Goal: Task Accomplishment & Management: Use online tool/utility

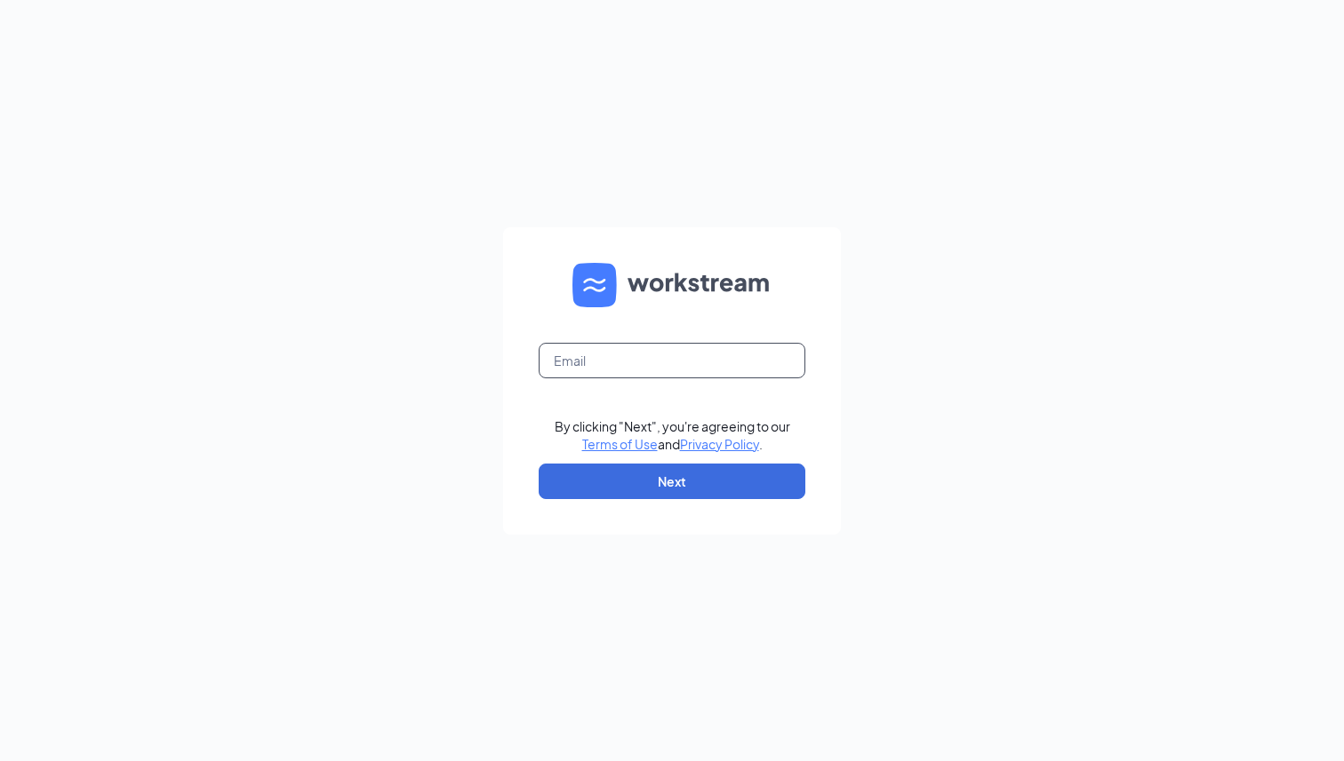
click at [660, 371] on input "text" at bounding box center [671, 361] width 267 height 36
type input "chris.connelly@workstream.is"
click at [671, 482] on button "Next" at bounding box center [671, 482] width 267 height 36
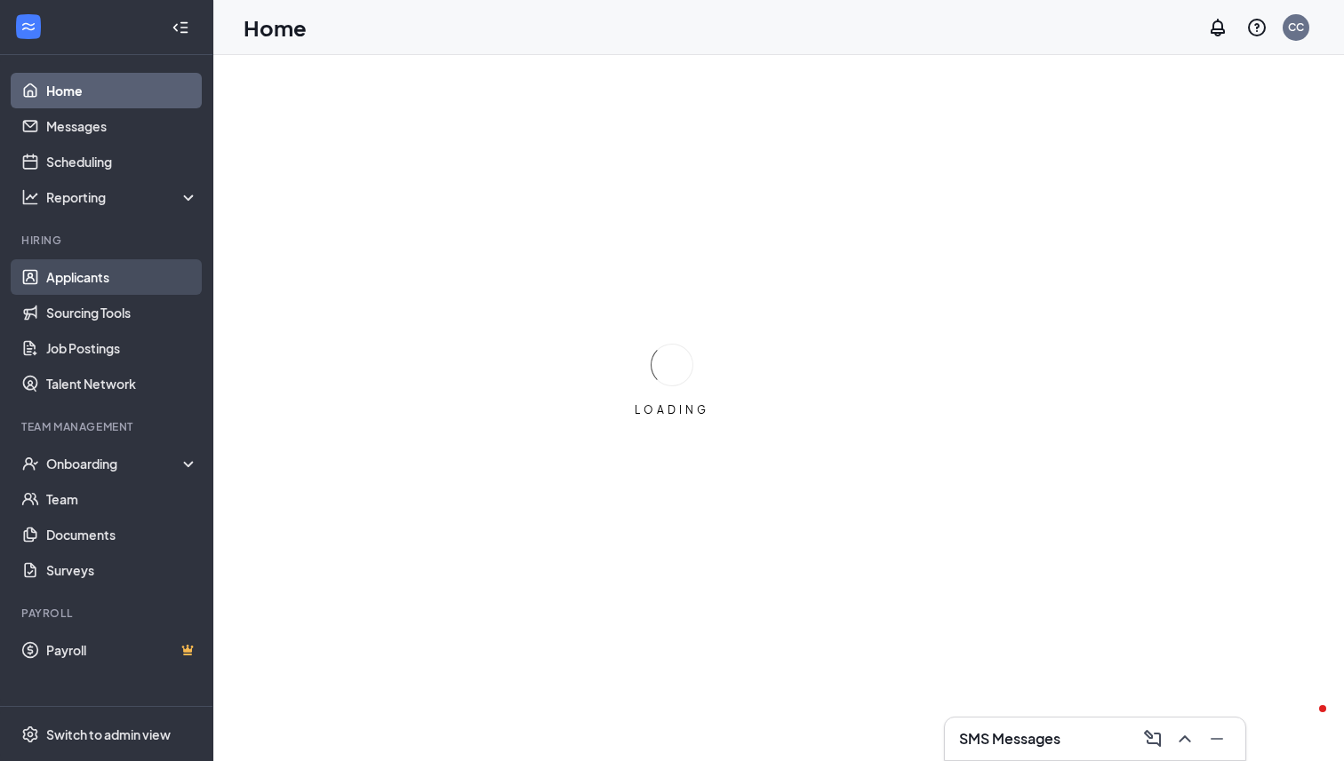
click at [135, 268] on link "Applicants" at bounding box center [122, 277] width 152 height 36
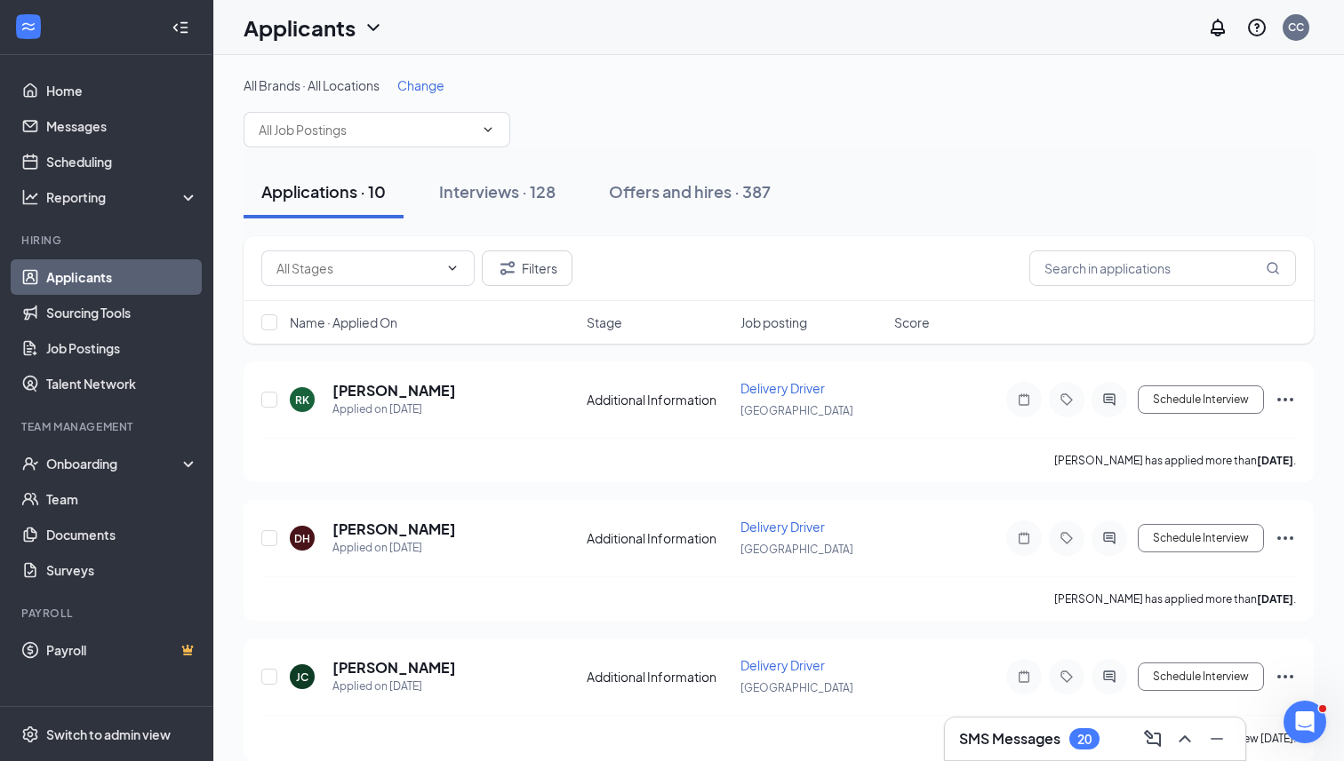
click at [1192, 249] on div "Filters" at bounding box center [778, 268] width 1070 height 65
click at [1186, 260] on input "text" at bounding box center [1162, 269] width 267 height 36
type input "[PERSON_NAME]"
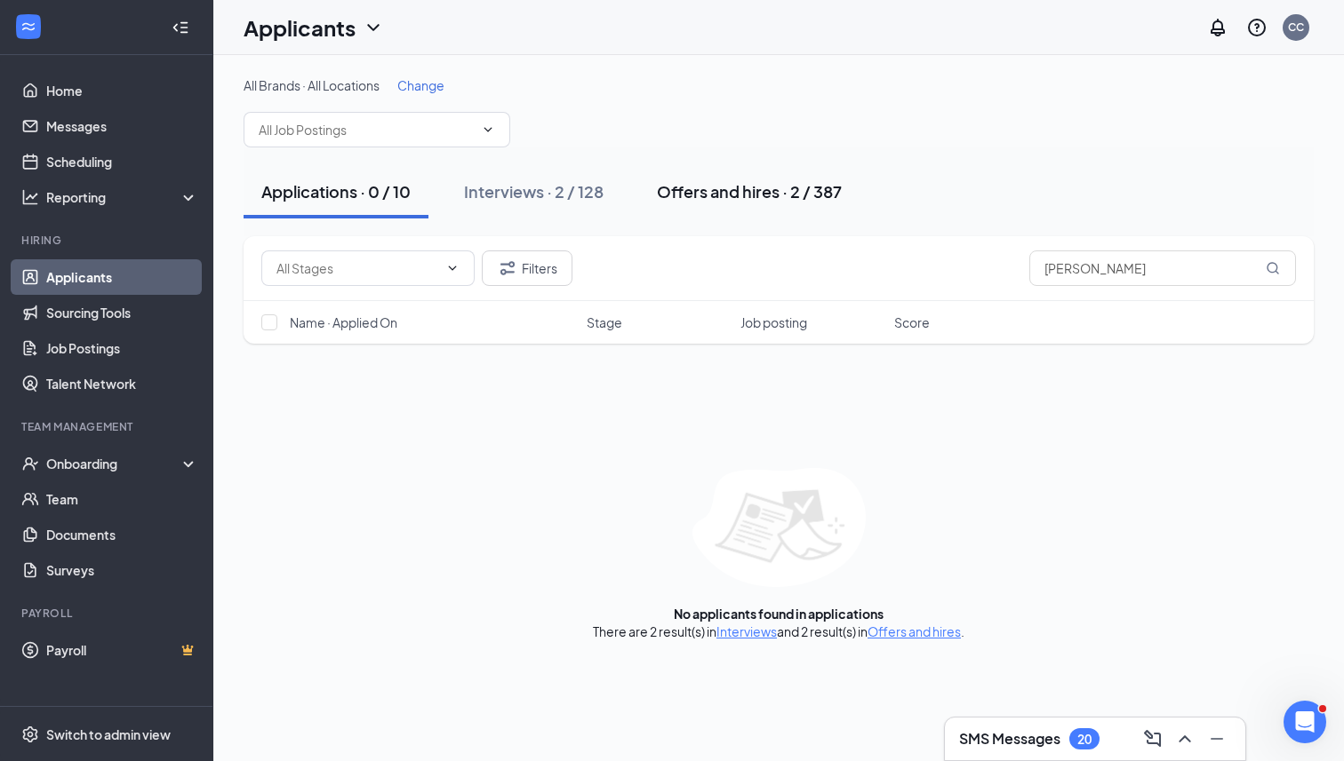
click at [722, 181] on div "Offers and hires · 2 / 387" at bounding box center [749, 191] width 185 height 22
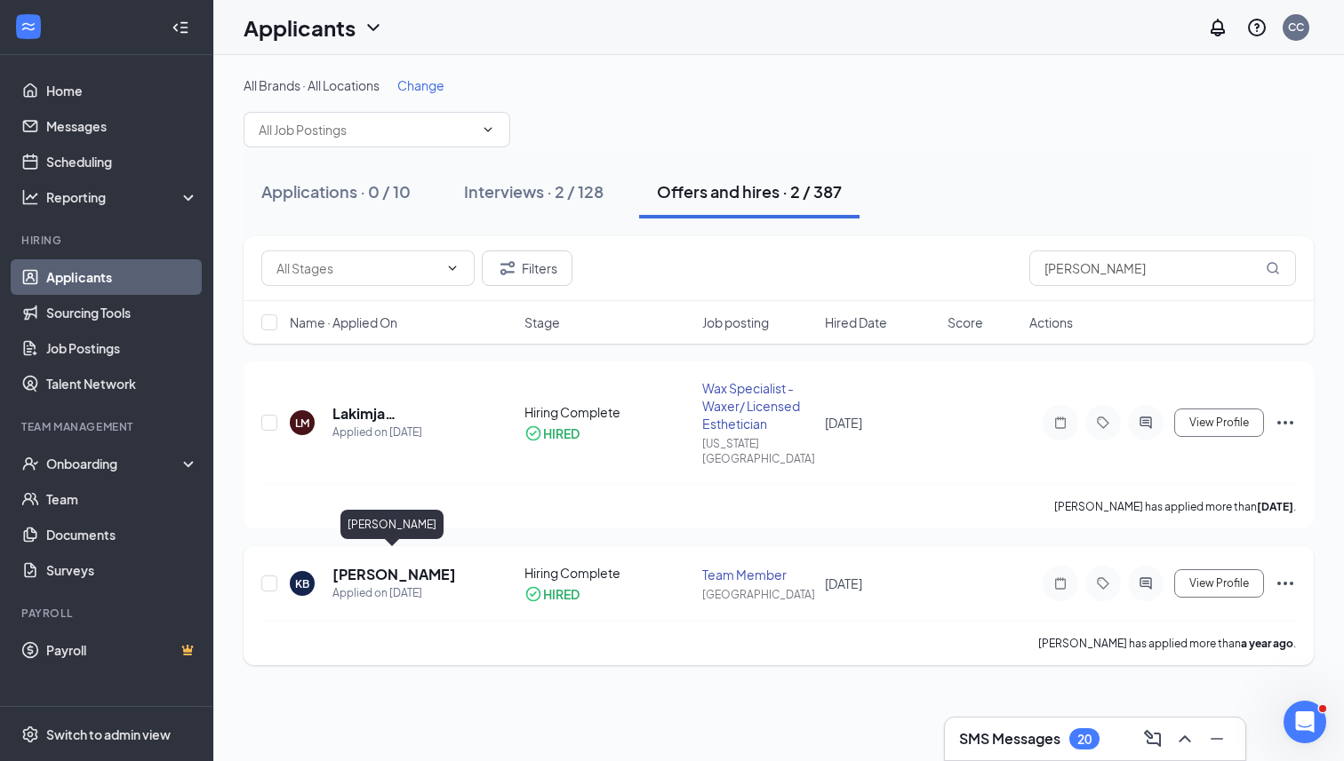
click at [408, 565] on h5 "[PERSON_NAME]" at bounding box center [394, 575] width 124 height 20
